Goal: Task Accomplishment & Management: Use online tool/utility

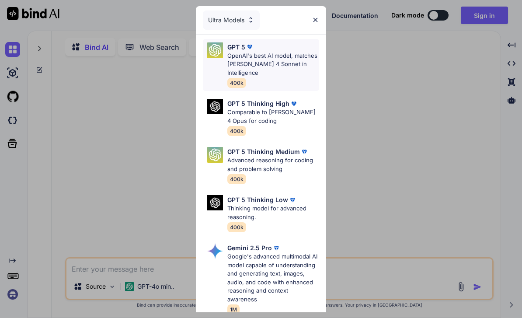
click at [237, 45] on p "GPT 5" at bounding box center [236, 46] width 18 height 9
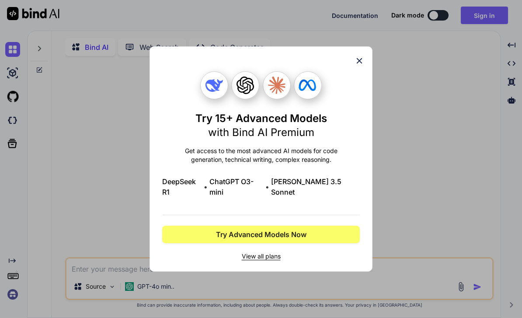
click at [361, 63] on icon at bounding box center [360, 61] width 10 height 10
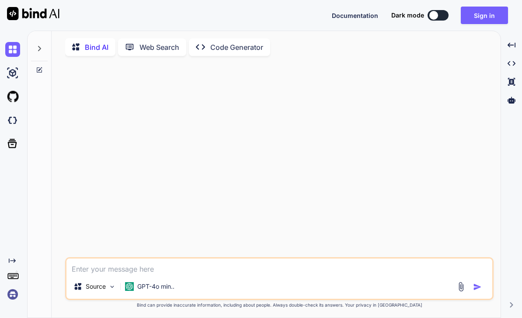
click at [437, 14] on div at bounding box center [434, 15] width 9 height 9
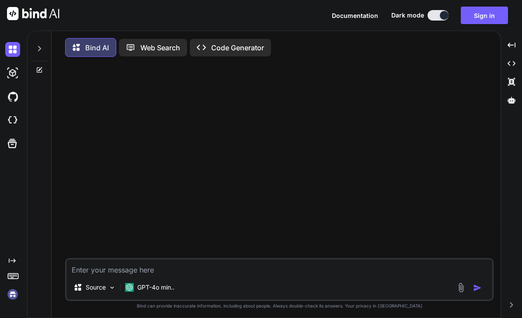
click at [439, 13] on button at bounding box center [438, 15] width 21 height 10
type textarea "x"
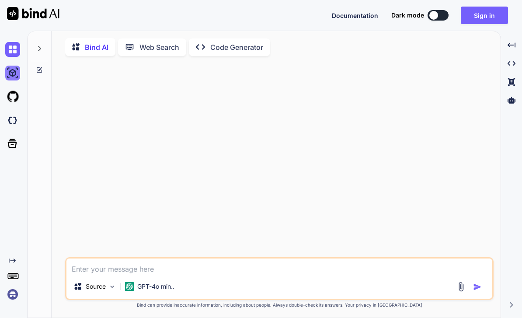
click at [16, 72] on img at bounding box center [12, 73] width 15 height 15
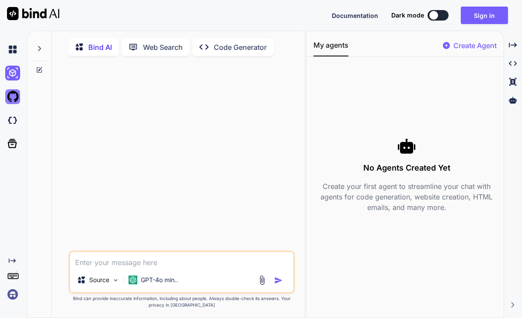
click at [12, 100] on img at bounding box center [12, 96] width 15 height 15
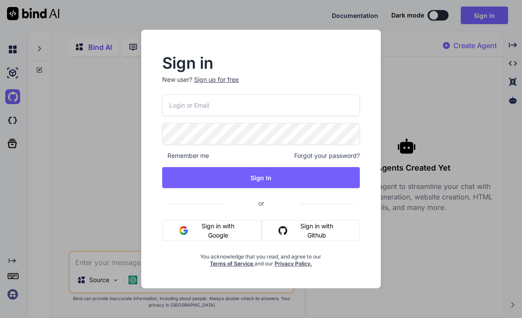
click at [17, 122] on div "Sign in New user? Sign up for free Remember me Forgot your password? Sign In or…" at bounding box center [261, 159] width 522 height 318
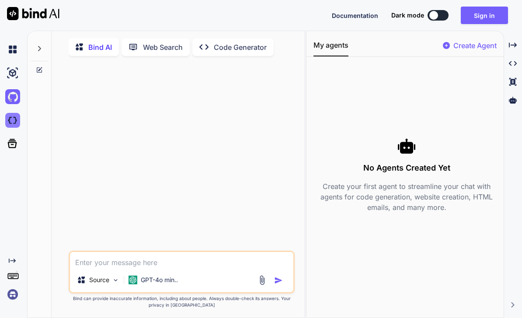
click at [14, 125] on img at bounding box center [12, 120] width 15 height 15
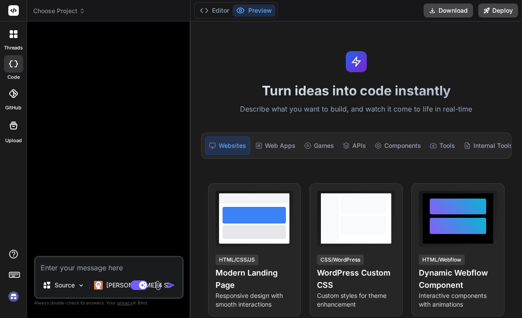
type textarea "x"
